Goal: Information Seeking & Learning: Learn about a topic

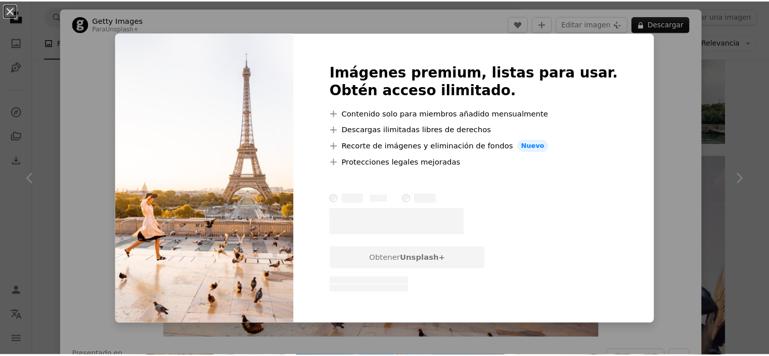
scroll to position [1770, 0]
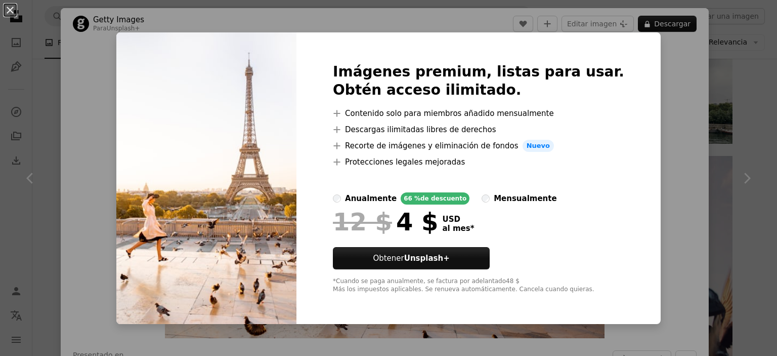
click at [256, 18] on div "An X shape Imágenes premium, listas para usar. Obtén acceso ilimitado. A plus s…" at bounding box center [388, 178] width 777 height 356
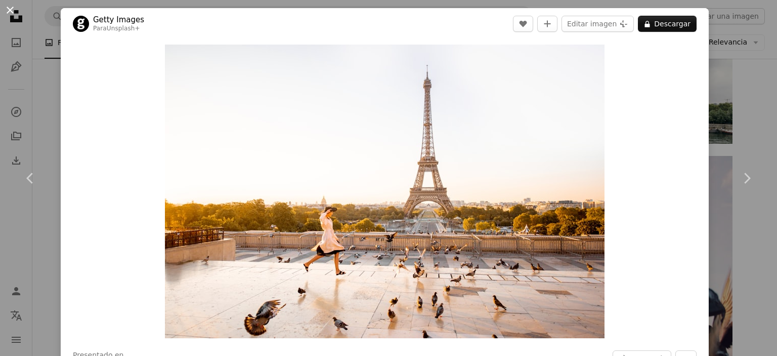
click at [10, 8] on button "An X shape" at bounding box center [10, 10] width 12 height 12
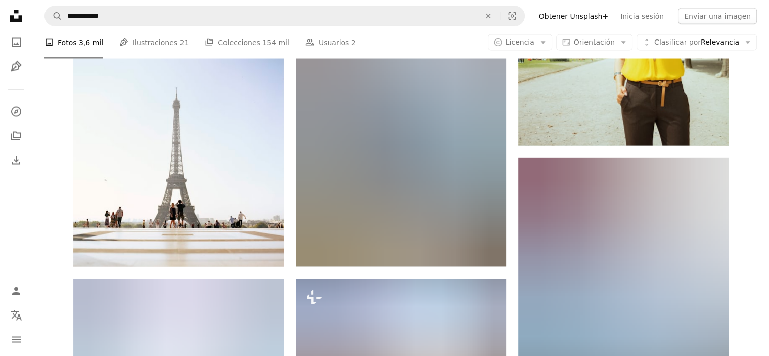
scroll to position [9662, 0]
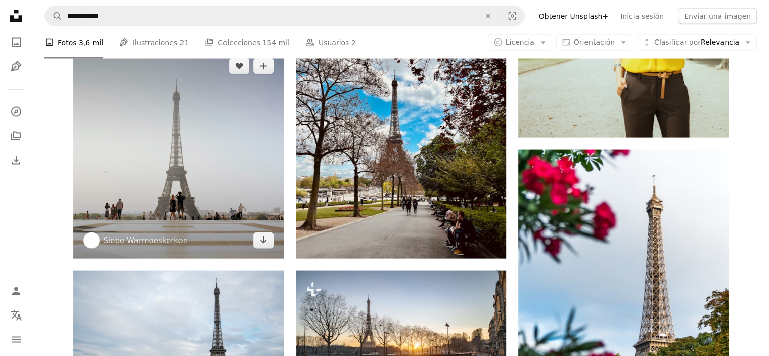
click at [197, 174] on img at bounding box center [178, 153] width 210 height 210
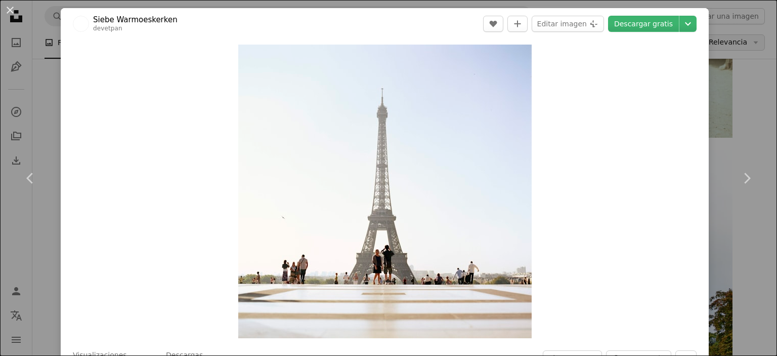
click at [744, 38] on div "An X shape Chevron left Chevron right Siebe Warmoeskerken devetpan A heart A pl…" at bounding box center [388, 178] width 777 height 356
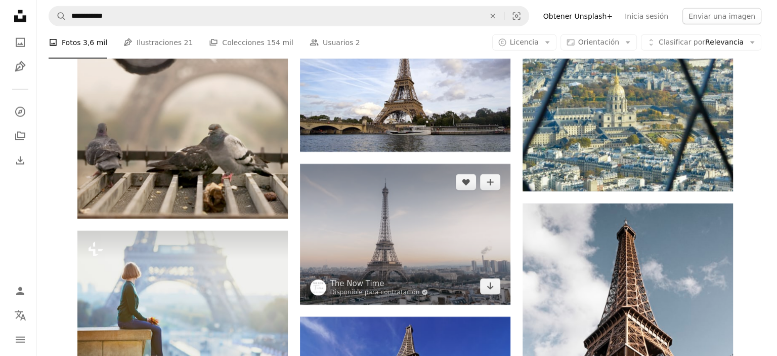
scroll to position [14265, 0]
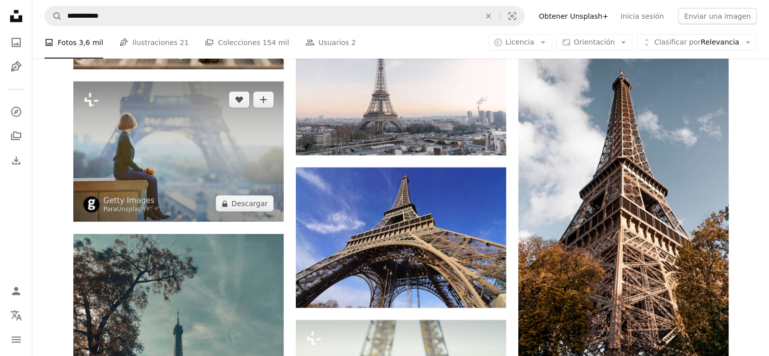
click at [143, 143] on img at bounding box center [178, 151] width 210 height 140
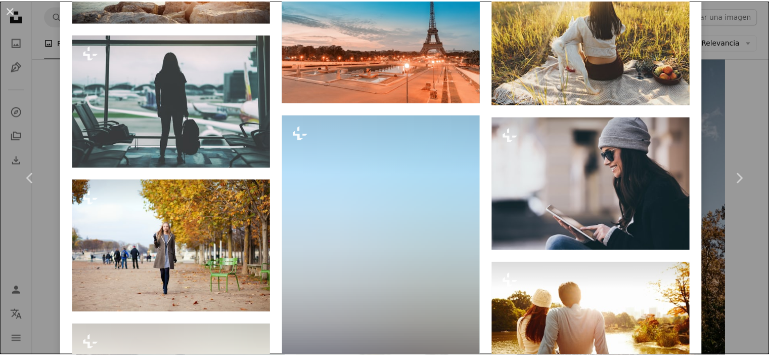
scroll to position [3895, 0]
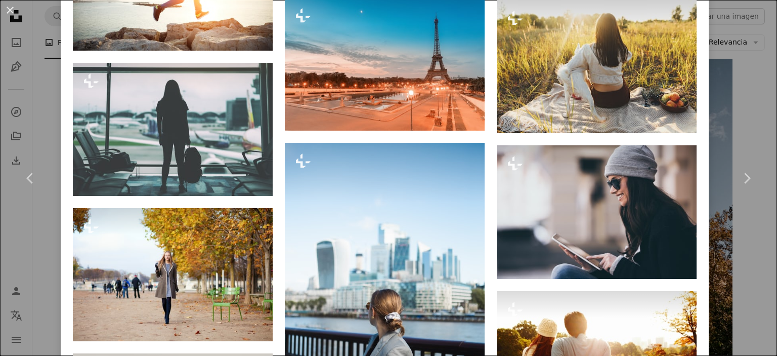
click at [739, 63] on div "An X shape Chevron left Chevron right Getty Images Para Unsplash+ A heart A plu…" at bounding box center [388, 178] width 777 height 356
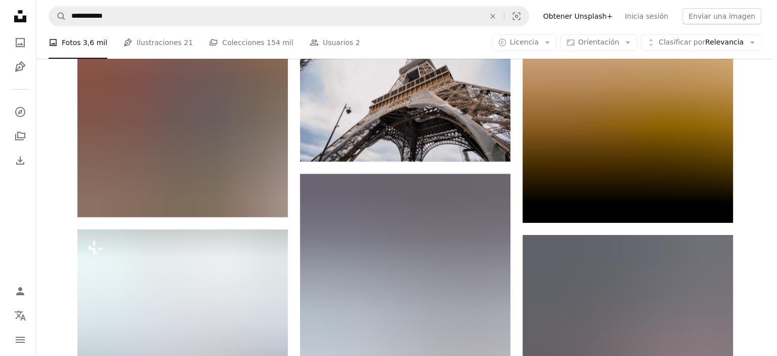
scroll to position [15783, 0]
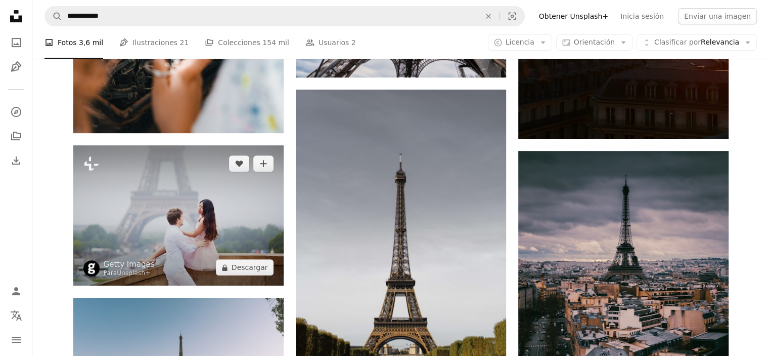
click at [225, 251] on img at bounding box center [178, 215] width 210 height 140
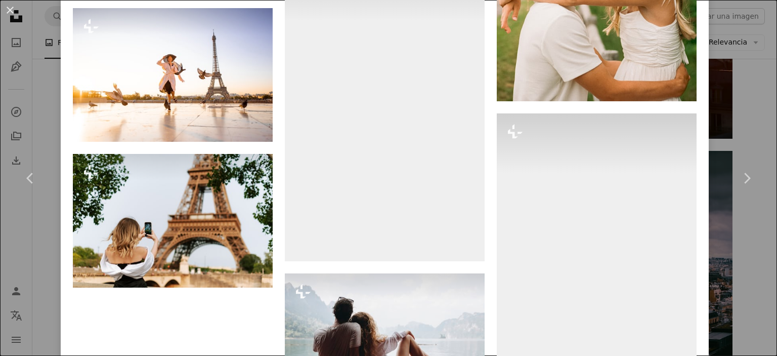
scroll to position [2748, 0]
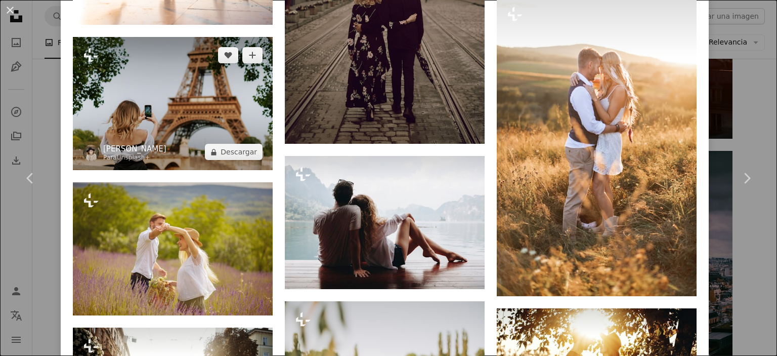
click at [166, 144] on link "[PERSON_NAME]" at bounding box center [134, 149] width 63 height 10
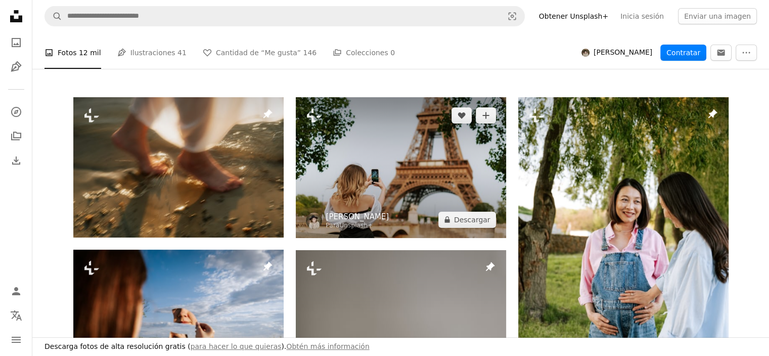
scroll to position [354, 0]
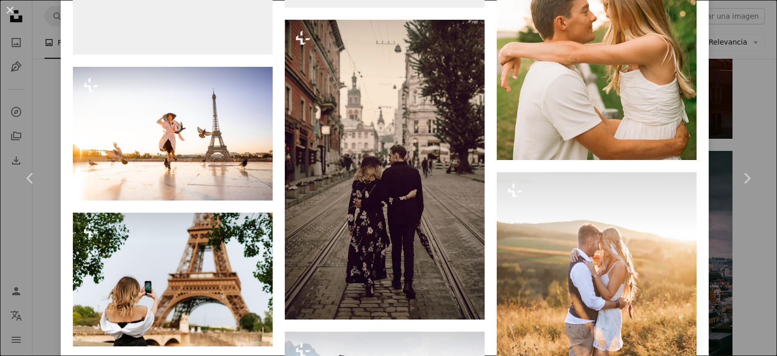
scroll to position [2681, 0]
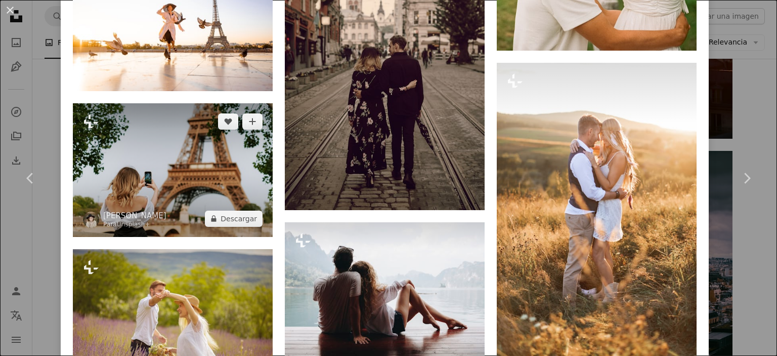
click at [179, 147] on img at bounding box center [173, 170] width 200 height 134
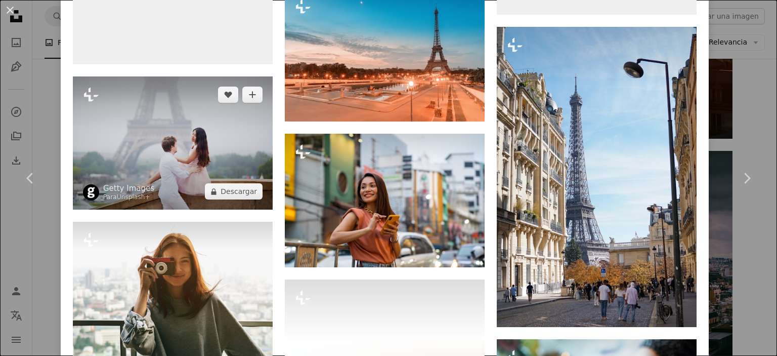
scroll to position [3938, 0]
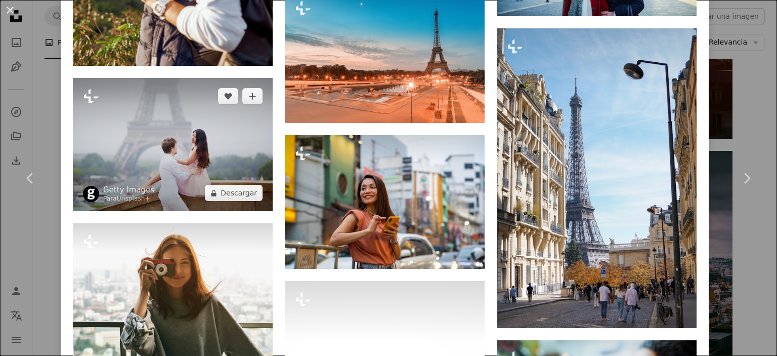
click at [149, 113] on img at bounding box center [173, 144] width 200 height 133
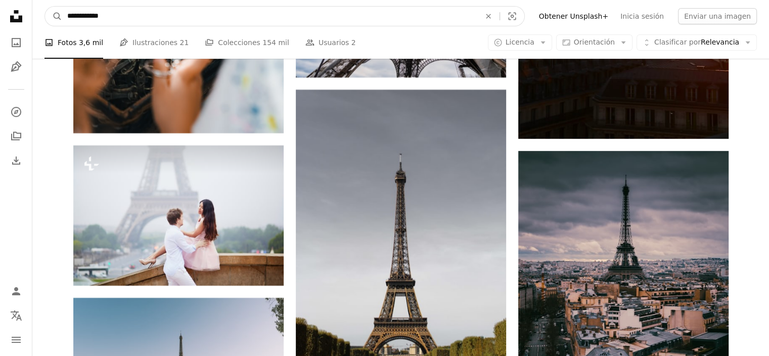
click at [160, 20] on input "**********" at bounding box center [269, 16] width 415 height 19
type input "**********"
click at [45, 7] on button "A magnifying glass" at bounding box center [53, 16] width 17 height 19
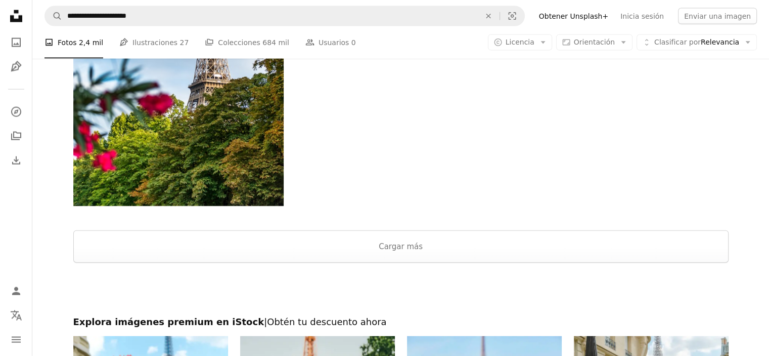
scroll to position [2327, 0]
click at [414, 238] on button "Cargar más" at bounding box center [401, 246] width 656 height 32
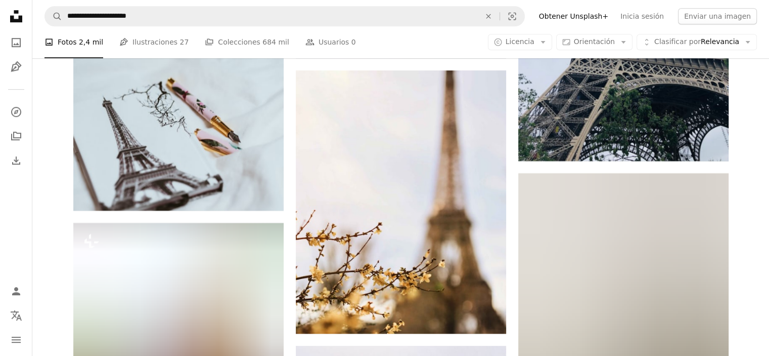
scroll to position [8397, 0]
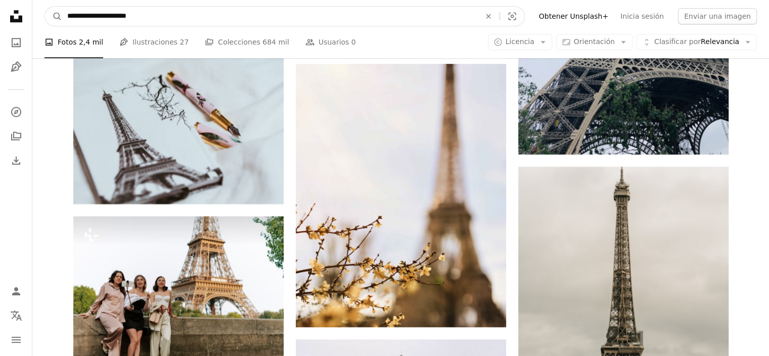
click at [150, 19] on input "**********" at bounding box center [269, 16] width 415 height 19
type input "**********"
click at [45, 7] on button "A magnifying glass" at bounding box center [53, 16] width 17 height 19
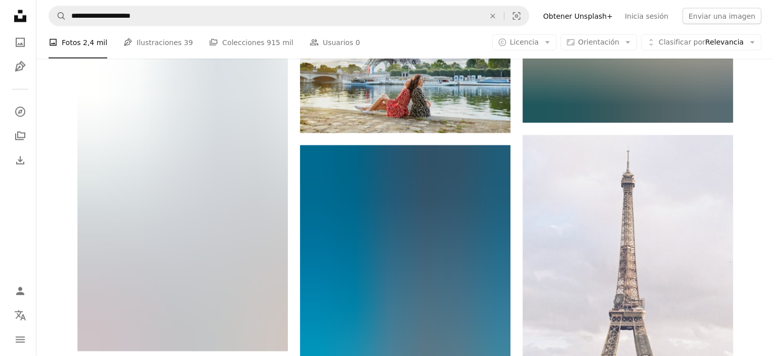
scroll to position [9864, 0]
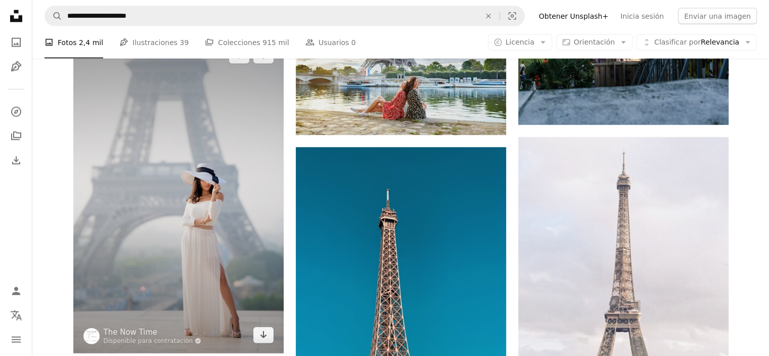
click at [223, 178] on img at bounding box center [178, 194] width 210 height 315
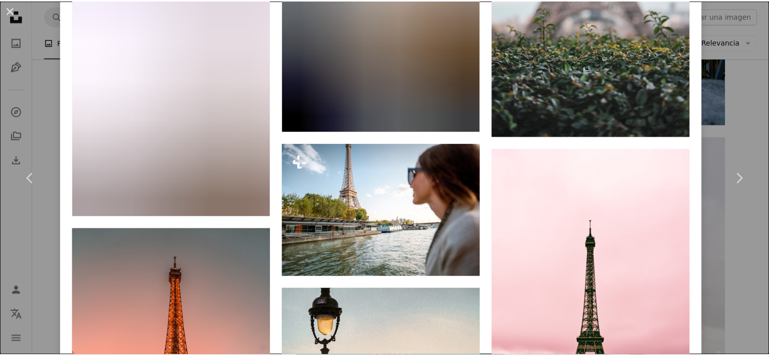
scroll to position [4421, 0]
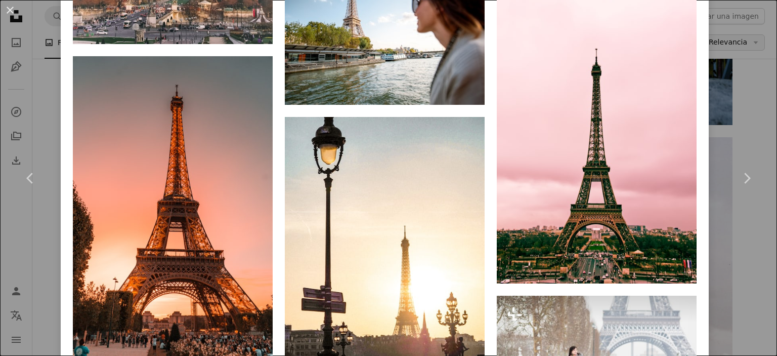
drag, startPoint x: 747, startPoint y: 38, endPoint x: 725, endPoint y: 39, distance: 22.3
click at [748, 38] on div "An X shape Chevron left Chevron right The Now Time Disponible para contratación…" at bounding box center [388, 178] width 777 height 356
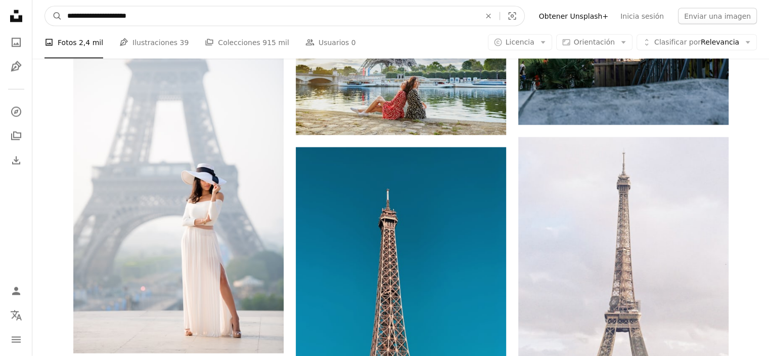
click at [153, 12] on input "**********" at bounding box center [269, 16] width 415 height 19
type input "**********"
click at [45, 7] on button "A magnifying glass" at bounding box center [53, 16] width 17 height 19
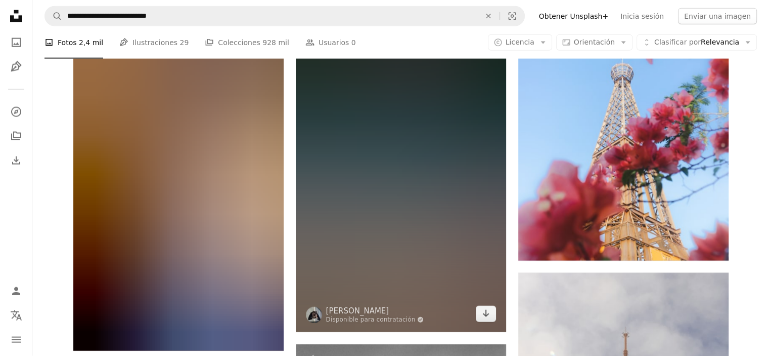
scroll to position [6323, 0]
